Goal: Complete application form: Complete application form

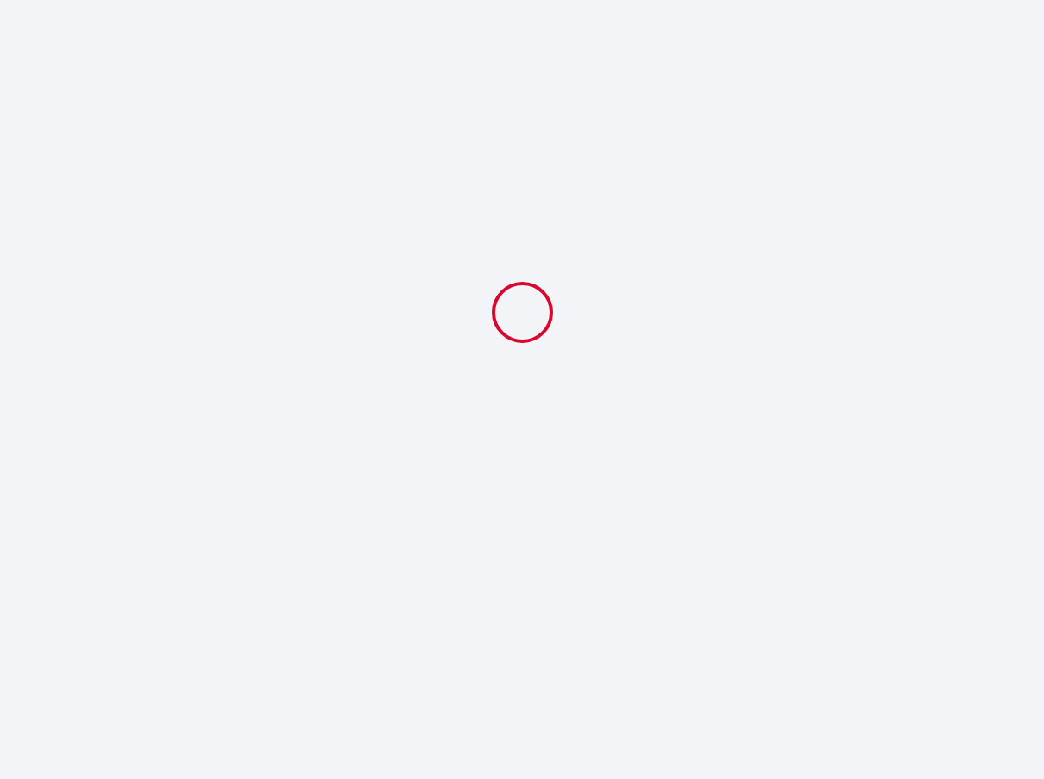
select select
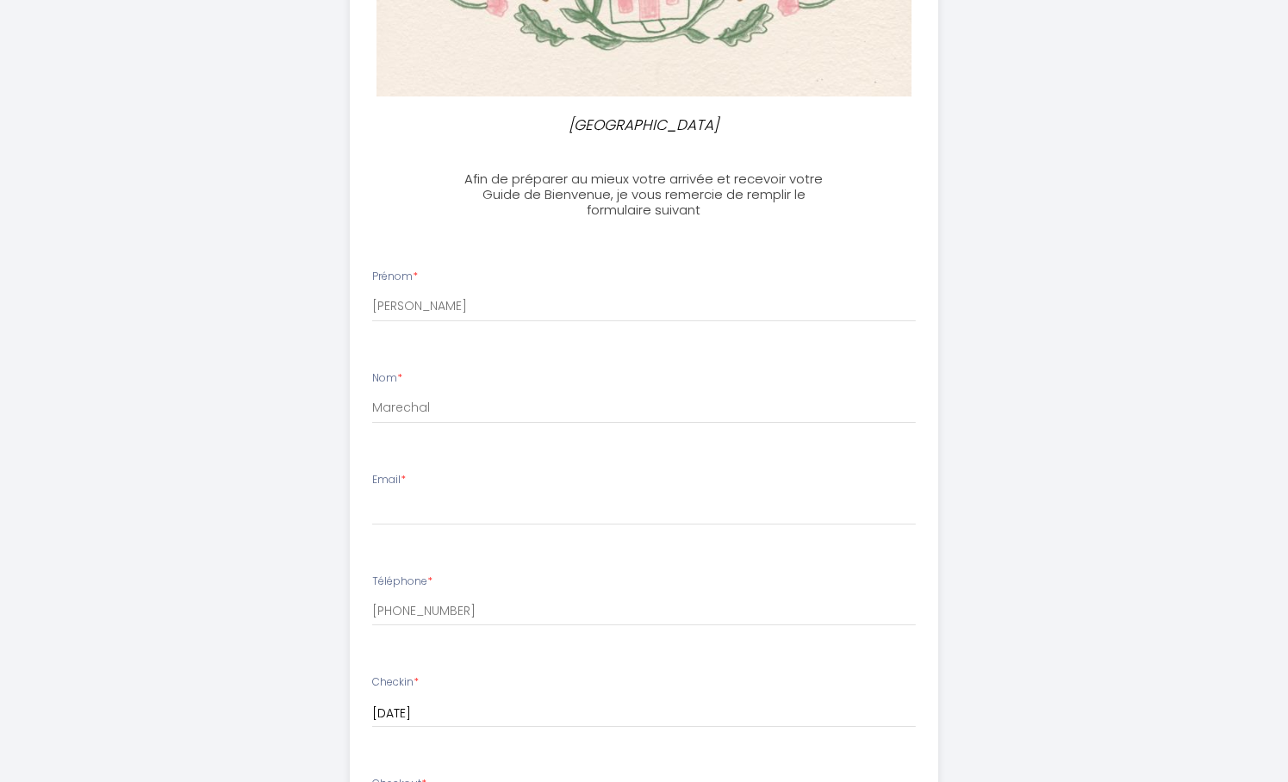
scroll to position [682, 0]
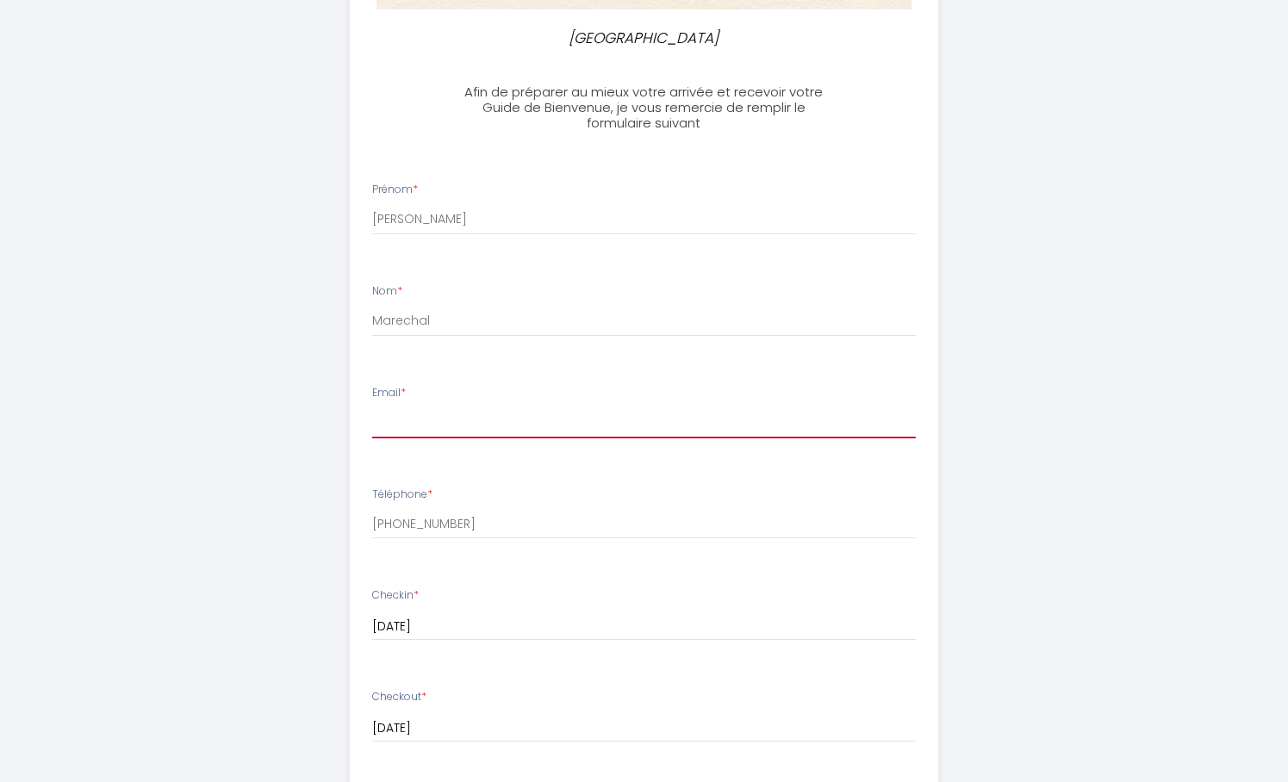
click at [477, 413] on input "Email *" at bounding box center [644, 423] width 544 height 31
type input "[EMAIL_ADDRESS][DOMAIN_NAME]"
click at [658, 372] on ul "Prénom * [PERSON_NAME] * Marechal Email * [EMAIL_ADDRESS][DOMAIN_NAME] Téléphon…" at bounding box center [643, 749] width 609 height 1176
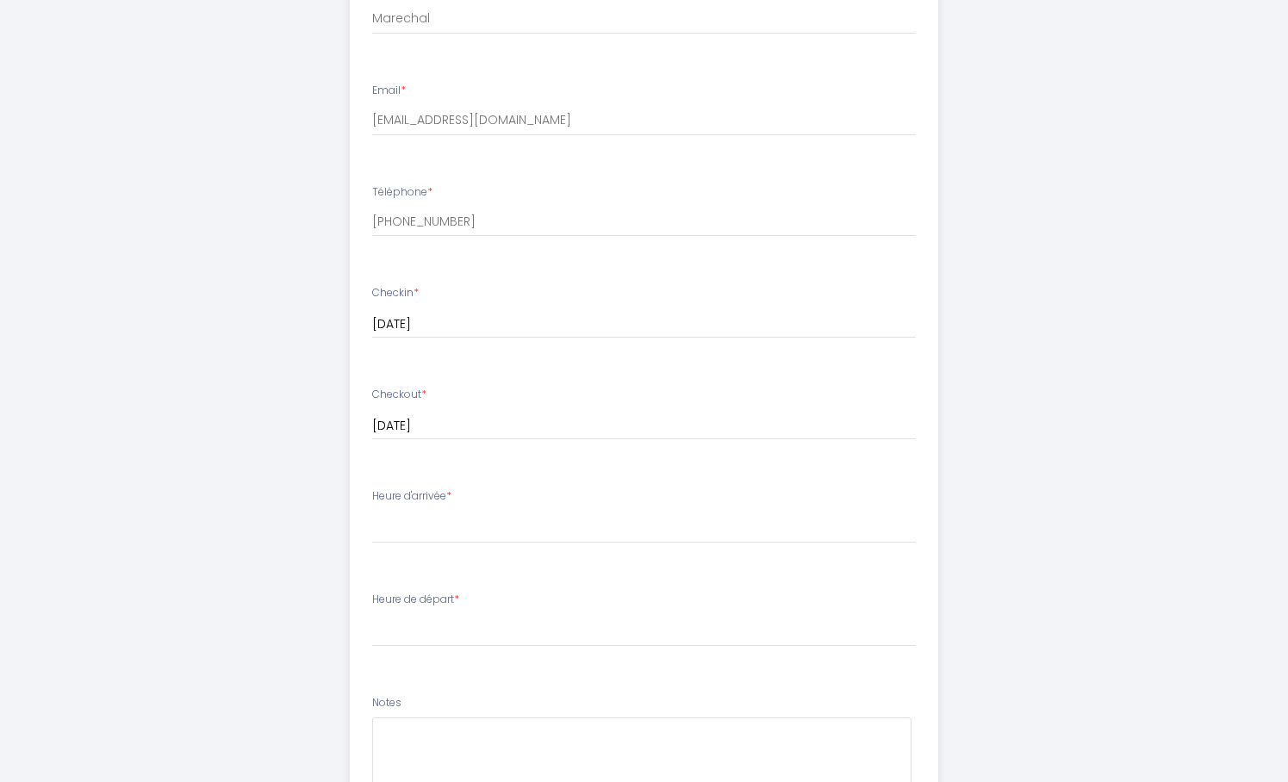
scroll to position [1038, 0]
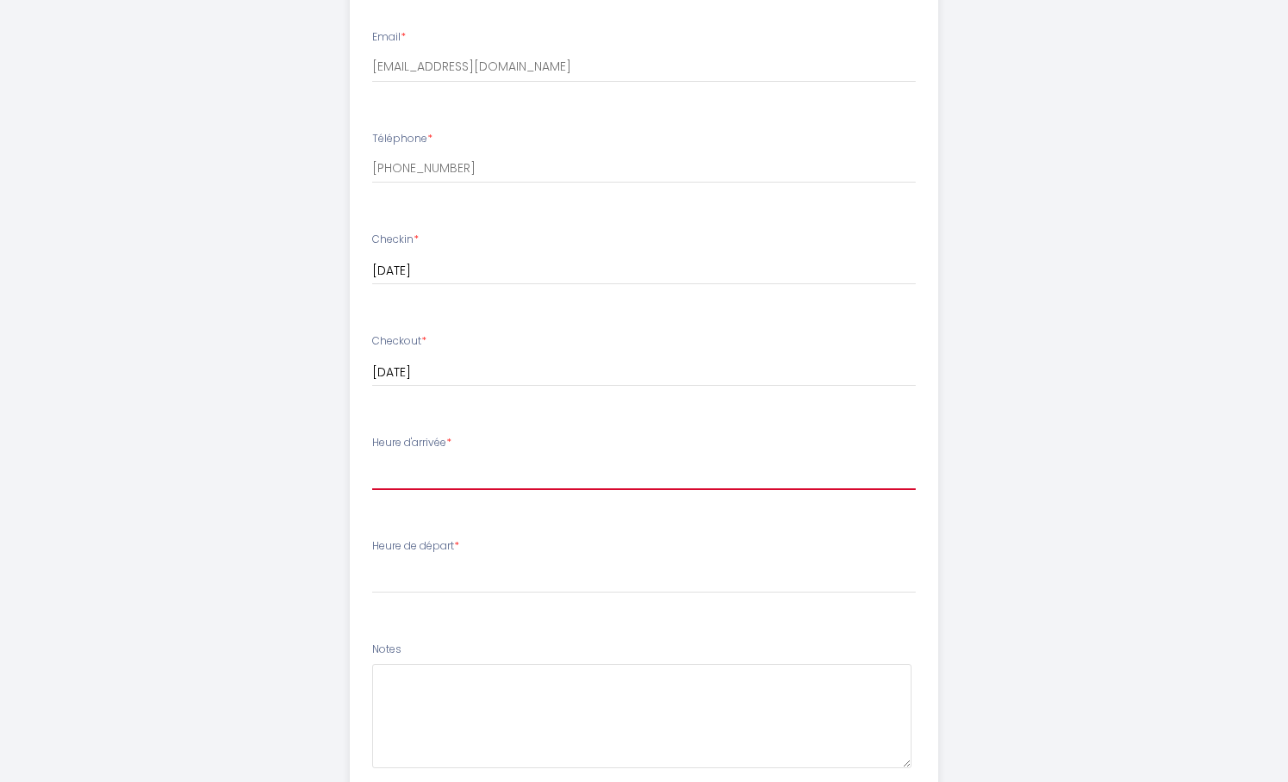
click at [456, 473] on select "16:00 16:30 17:00" at bounding box center [644, 474] width 544 height 33
select select "17:00"
click at [372, 458] on select "16:00 16:30 17:00" at bounding box center [644, 474] width 544 height 33
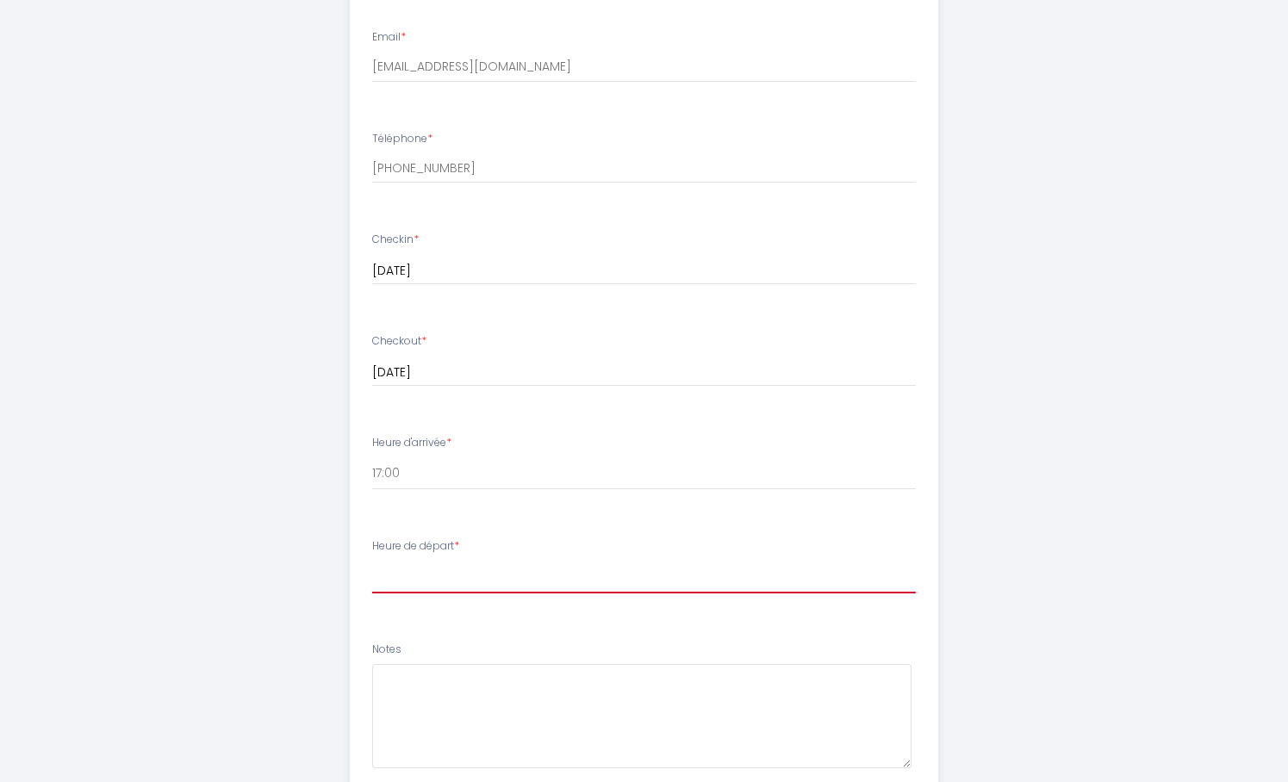
click at [420, 588] on select "00:00 00:30 01:00 01:30 02:00 02:30 03:00 03:30 04:00 04:30 05:00 05:30 06:00 0…" at bounding box center [644, 577] width 544 height 33
select select "11:00"
click at [372, 561] on select "00:00 00:30 01:00 01:30 02:00 02:30 03:00 03:30 04:00 04:30 05:00 05:30 06:00 0…" at bounding box center [644, 577] width 544 height 33
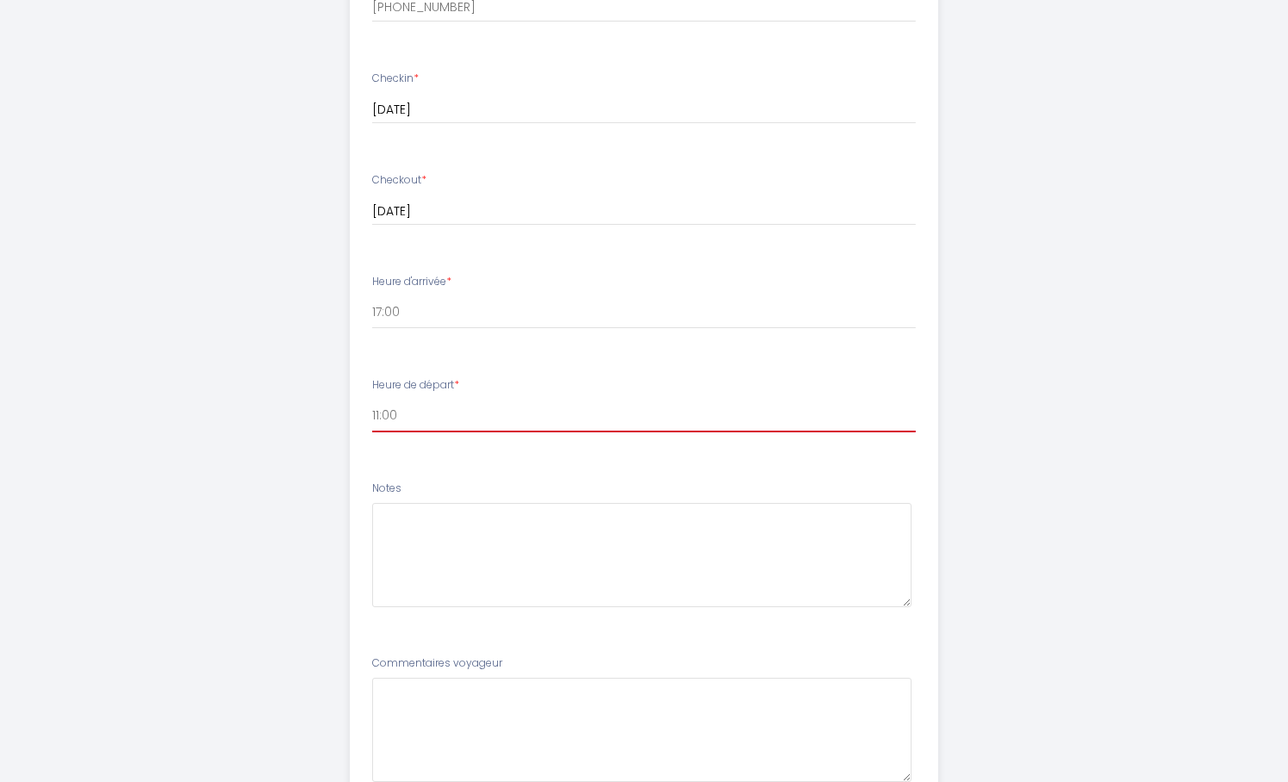
scroll to position [1287, 0]
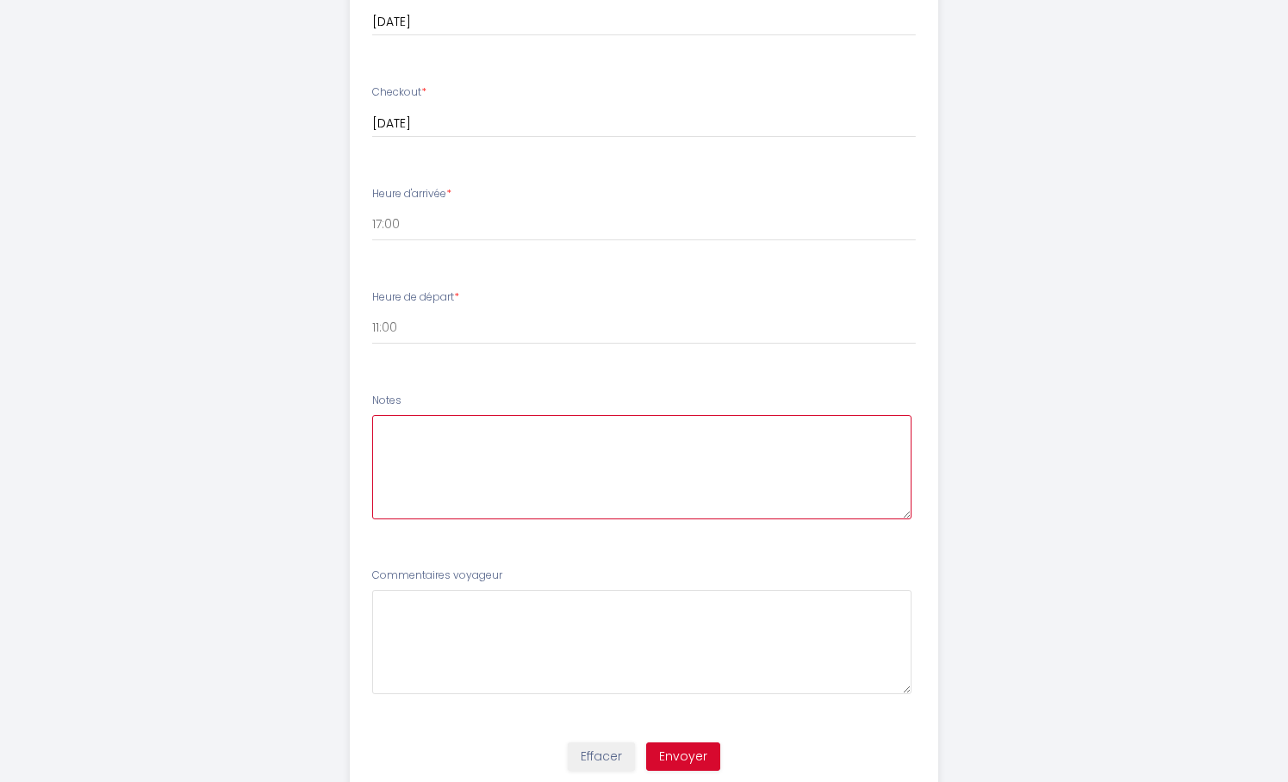
click at [495, 433] on textarea at bounding box center [641, 467] width 539 height 104
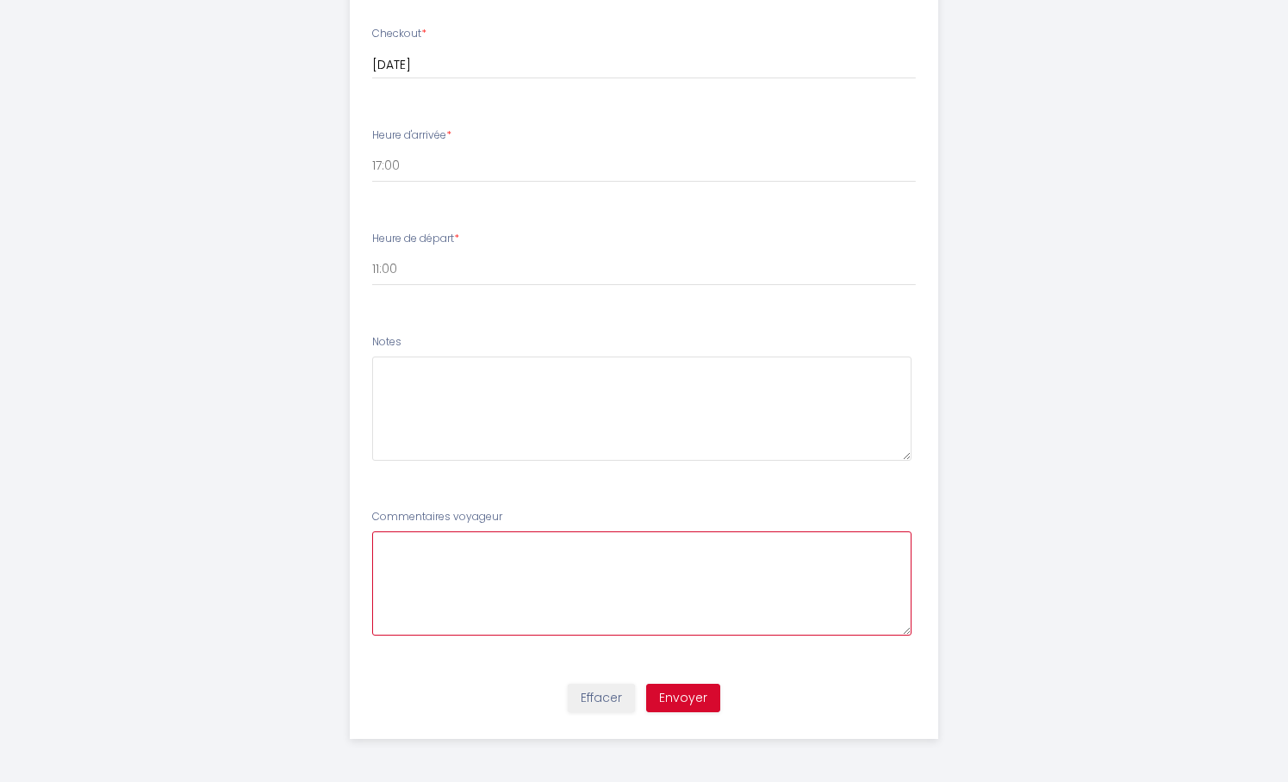
click at [451, 578] on voyageur9 at bounding box center [641, 584] width 539 height 104
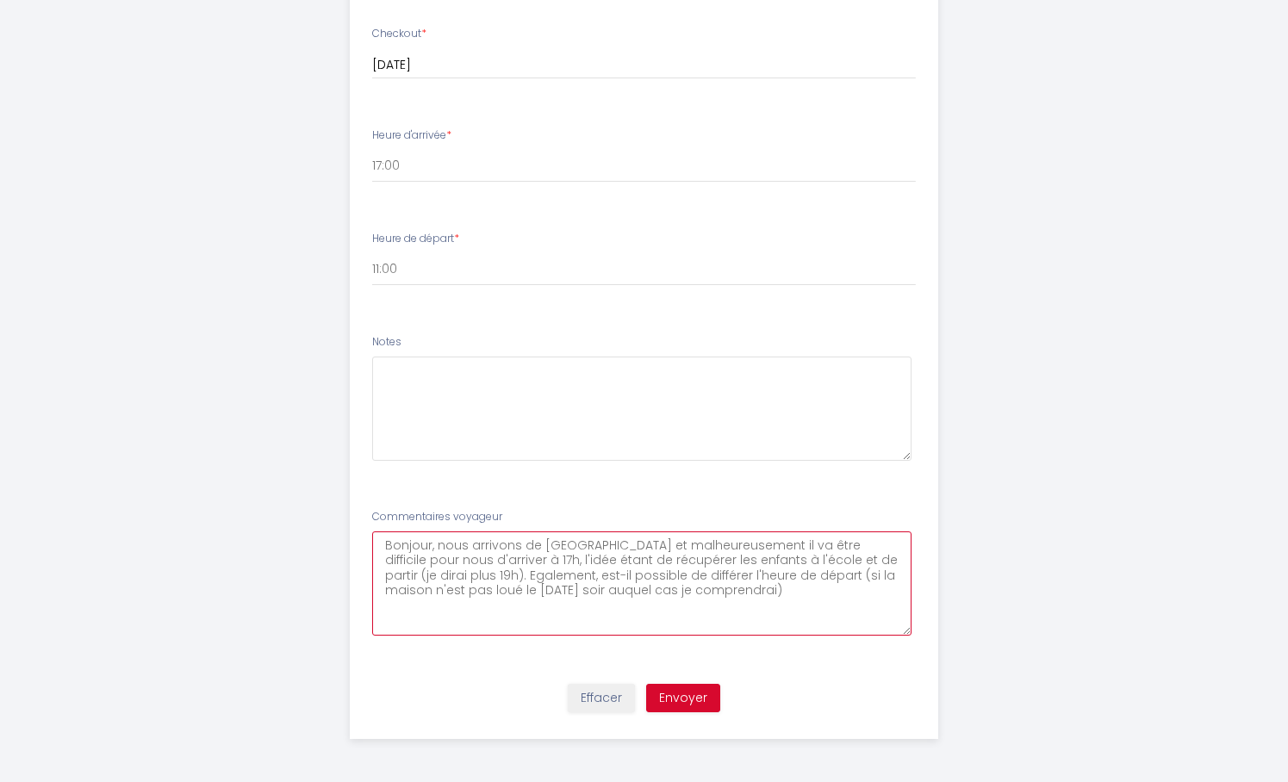
click at [735, 576] on voyageur9 "Bonjour, nous arrivons de [GEOGRAPHIC_DATA] et malheureusement il va être diffi…" at bounding box center [641, 584] width 539 height 104
click at [808, 588] on voyageur9 "Bonjour, nous arrivons de [GEOGRAPHIC_DATA] et malheureusement il va être diffi…" at bounding box center [641, 584] width 539 height 104
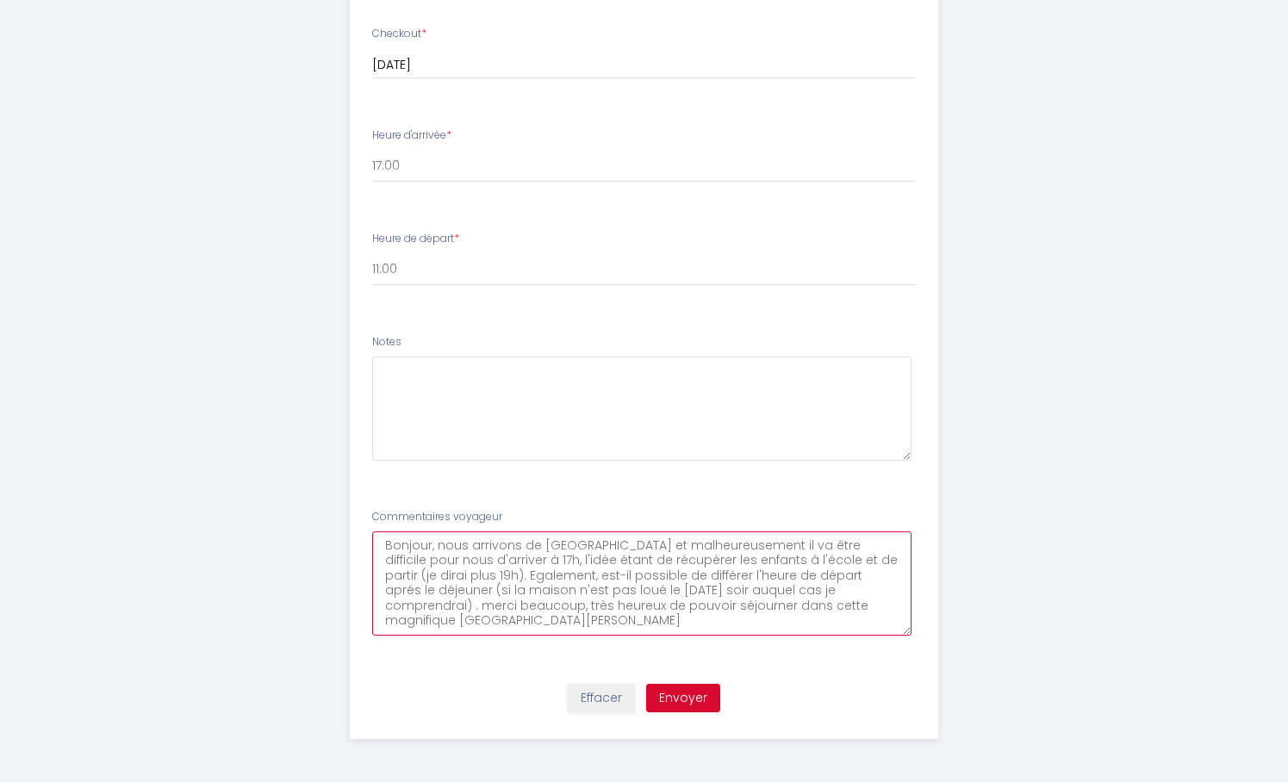
type voyageur9 "Bonjour, nous arrivons de [GEOGRAPHIC_DATA] et malheureusement il va être diffi…"
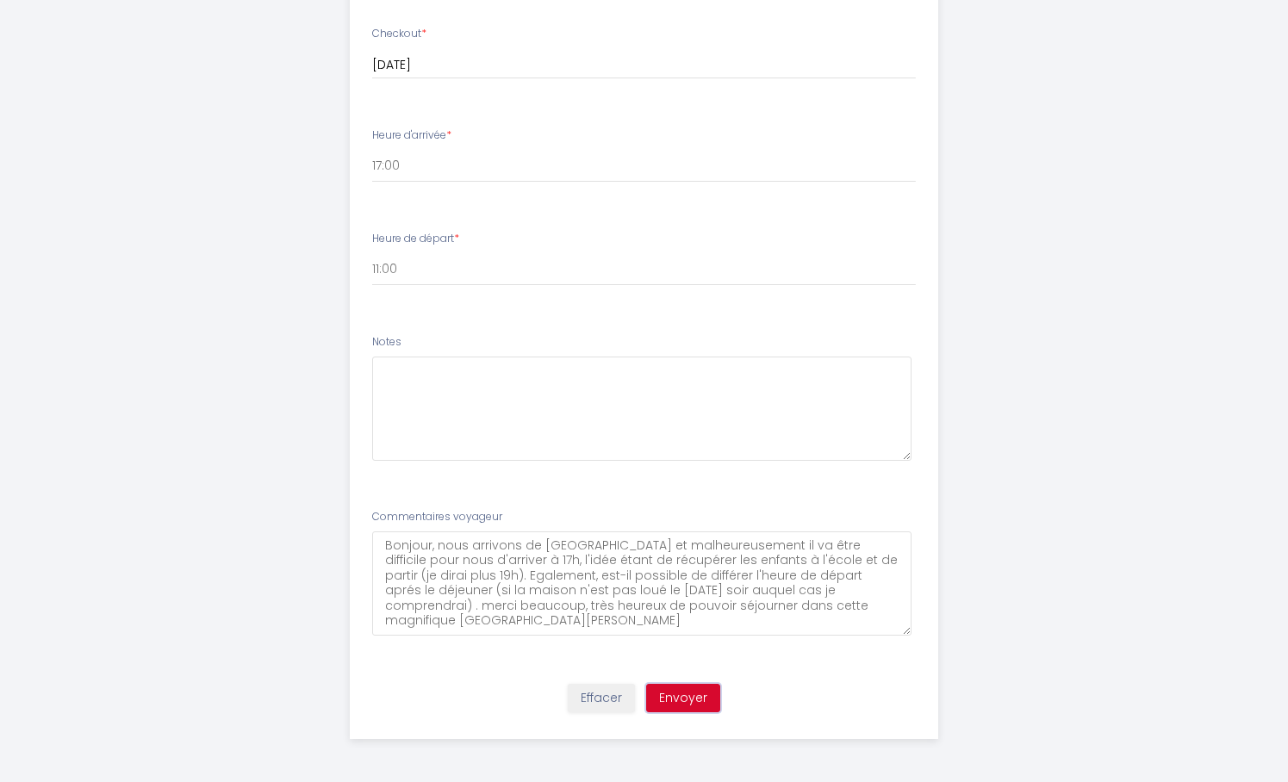
click at [679, 699] on button "Envoyer" at bounding box center [683, 698] width 74 height 29
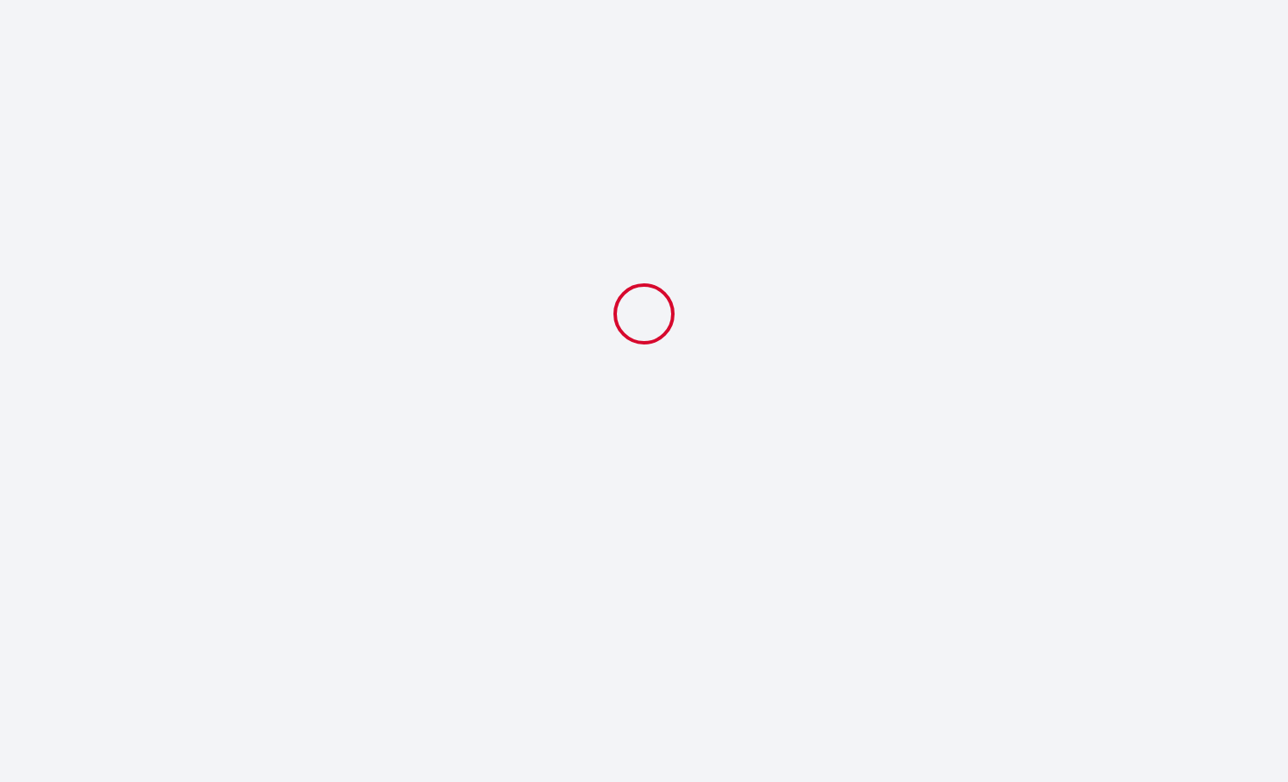
select select "17:00"
select select "11:00"
